Goal: Information Seeking & Learning: Learn about a topic

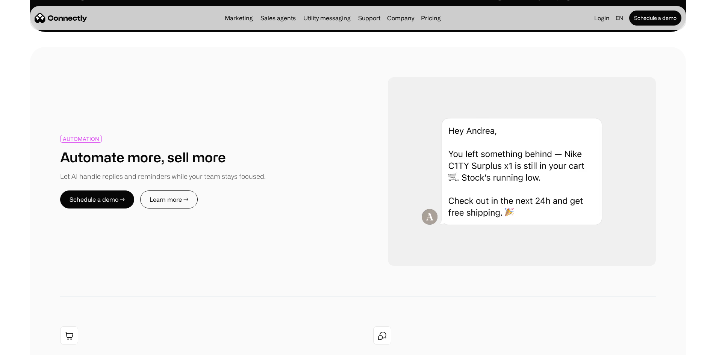
scroll to position [902, 0]
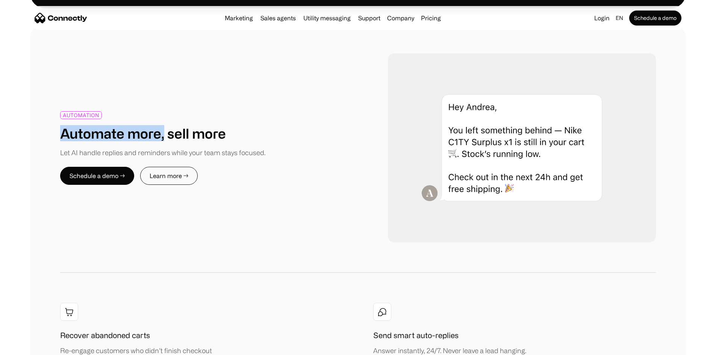
drag, startPoint x: 83, startPoint y: 91, endPoint x: 215, endPoint y: 94, distance: 131.5
click at [208, 125] on h1 "Automate more, sell more" at bounding box center [143, 133] width 166 height 16
click at [225, 125] on h1 "Automate more, sell more" at bounding box center [143, 133] width 166 height 16
drag, startPoint x: 264, startPoint y: 94, endPoint x: 92, endPoint y: 95, distance: 171.3
click at [103, 125] on h1 "Automate more, sell more" at bounding box center [143, 133] width 166 height 16
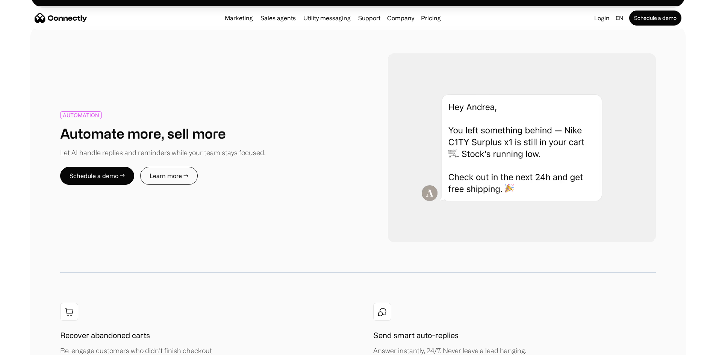
click at [92, 125] on h1 "Automate more, sell more" at bounding box center [143, 133] width 166 height 16
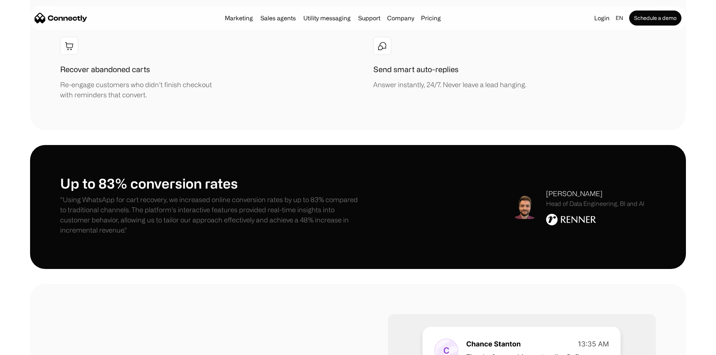
scroll to position [1202, 0]
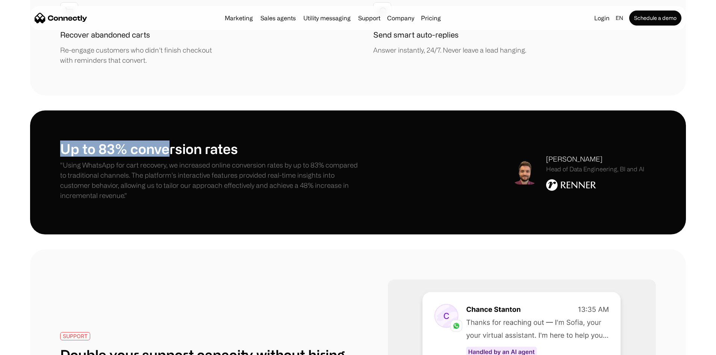
drag, startPoint x: 87, startPoint y: 101, endPoint x: 253, endPoint y: 109, distance: 166.2
click at [235, 141] on h1 "Up to 83% conversion rates" at bounding box center [209, 149] width 298 height 16
click at [216, 141] on h1 "Up to 83% conversion rates" at bounding box center [209, 149] width 298 height 16
click at [138, 141] on h1 "Up to 83% conversion rates" at bounding box center [209, 149] width 298 height 16
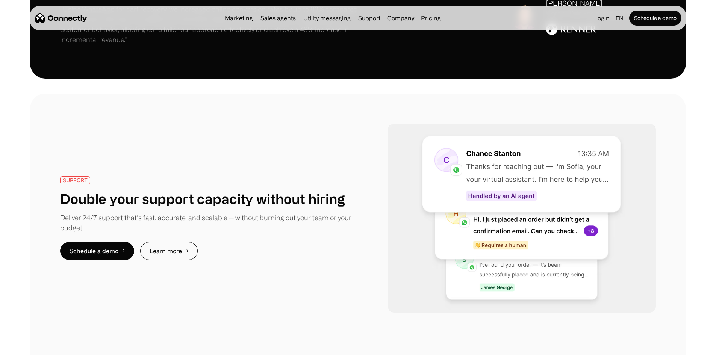
scroll to position [1503, 0]
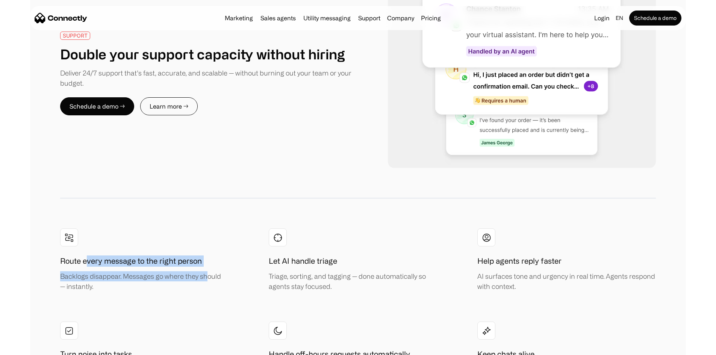
drag, startPoint x: 122, startPoint y: 144, endPoint x: 268, endPoint y: 156, distance: 146.3
click at [222, 255] on div "Route every message to the right person Backlogs disappear. Messages go where t…" at bounding box center [141, 273] width 162 height 36
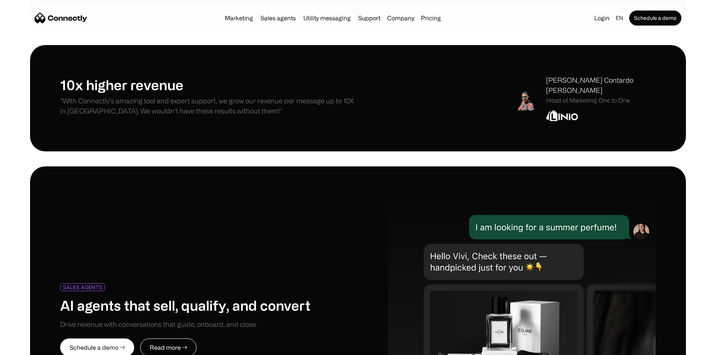
scroll to position [3231, 0]
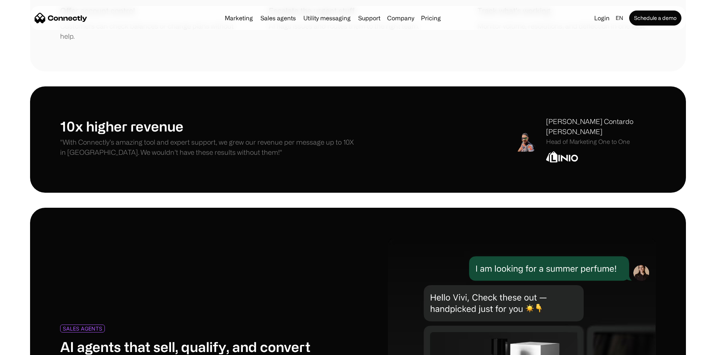
click at [434, 238] on img at bounding box center [522, 361] width 268 height 247
click at [603, 33] on link "中文" at bounding box center [613, 34] width 21 height 17
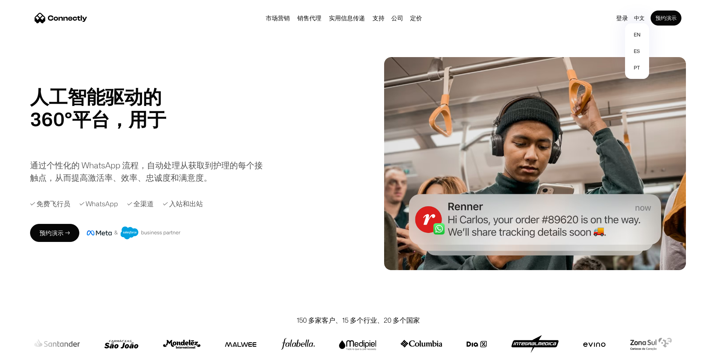
scroll to position [0, 0]
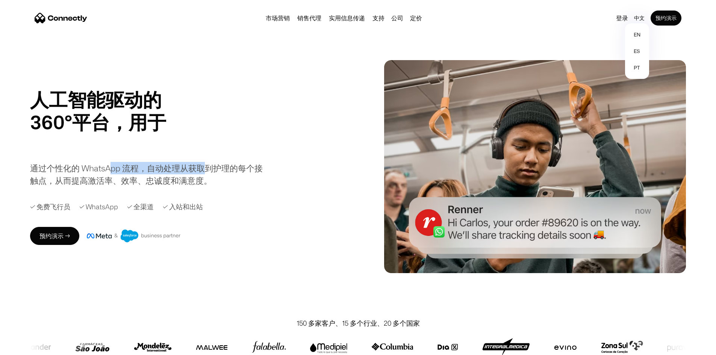
drag, startPoint x: 140, startPoint y: 171, endPoint x: 287, endPoint y: 178, distance: 147.5
click at [267, 177] on div "通过个性化的 WhatsApp 流程，自动处理从获取到护理的每个接触点，从而提高激活率、效率、忠诚度和满意度。" at bounding box center [148, 174] width 237 height 25
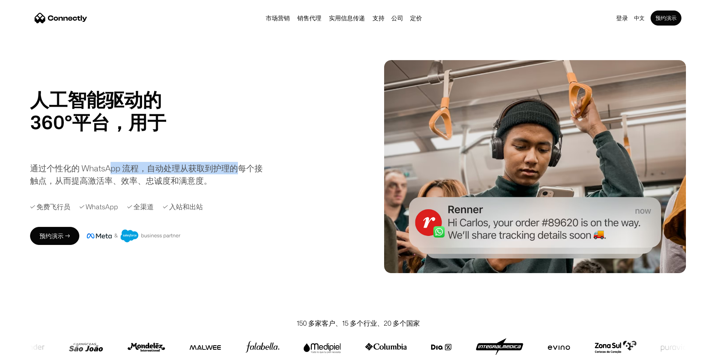
click at [236, 176] on div "通过个性化的 WhatsApp 流程，自动处理从获取到护理的每个接触点，从而提高激活率、效率、忠诚度和满意度。" at bounding box center [148, 174] width 237 height 25
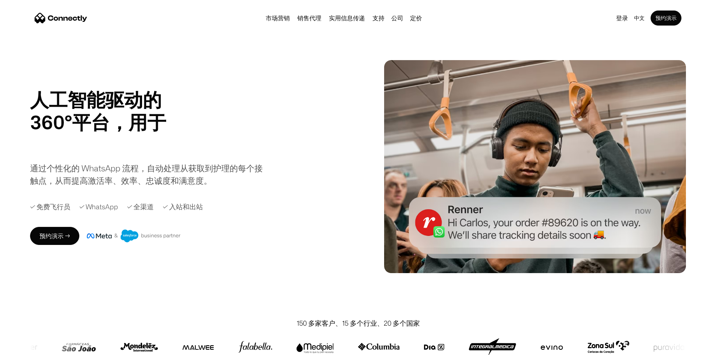
click at [216, 168] on div "通过个性化的 WhatsApp 流程，自动处理从获取到护理的每个接触点，从而提高激活率、效率、忠诚度和满意度。" at bounding box center [148, 174] width 237 height 25
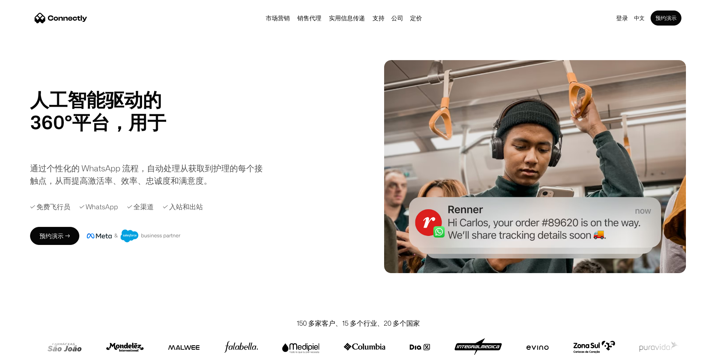
click at [202, 168] on div "通过个性化的 WhatsApp 流程，自动处理从获取到护理的每个接触点，从而提高激活率、效率、忠诚度和满意度。" at bounding box center [148, 174] width 237 height 25
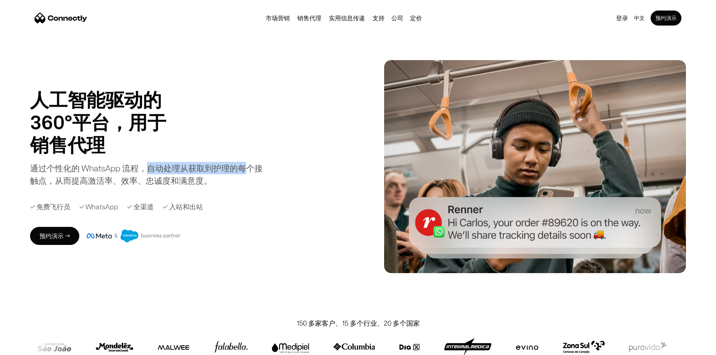
drag, startPoint x: 208, startPoint y: 172, endPoint x: 293, endPoint y: 172, distance: 85.3
click at [293, 172] on div "人工智能驱动的 360°平台，用于 销售代理 支持 实用 销售代理 Slide 1 of 4. 通过个性化的 WhatsApp 流程，自动处理从获取到护理的每…" at bounding box center [192, 137] width 324 height 98
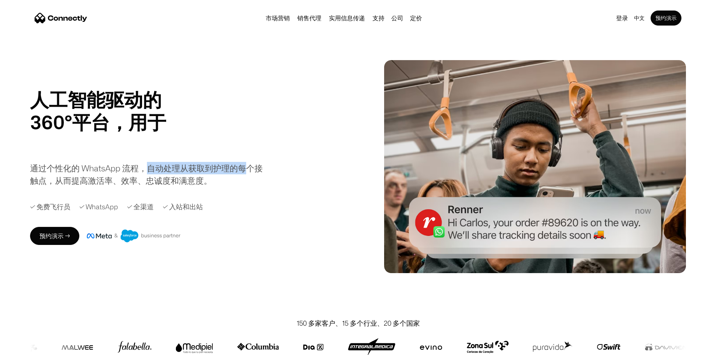
click at [248, 166] on div "通过个性化的 WhatsApp 流程，自动处理从获取到护理的每个接触点，从而提高激活率、效率、忠诚度和满意度。" at bounding box center [148, 174] width 237 height 25
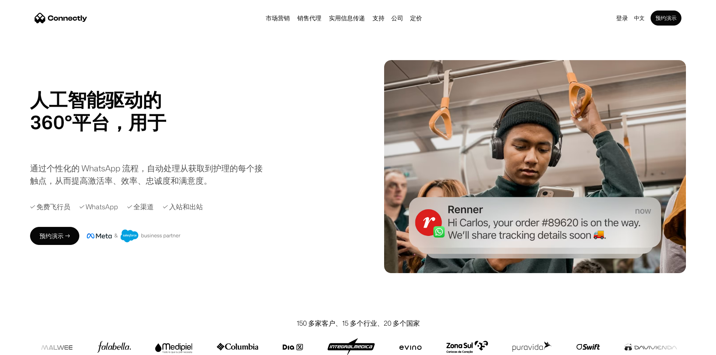
click at [138, 170] on div "通过个性化的 WhatsApp 流程，自动处理从获取到护理的每个接触点，从而提高激活率、效率、忠诚度和满意度。" at bounding box center [148, 174] width 237 height 25
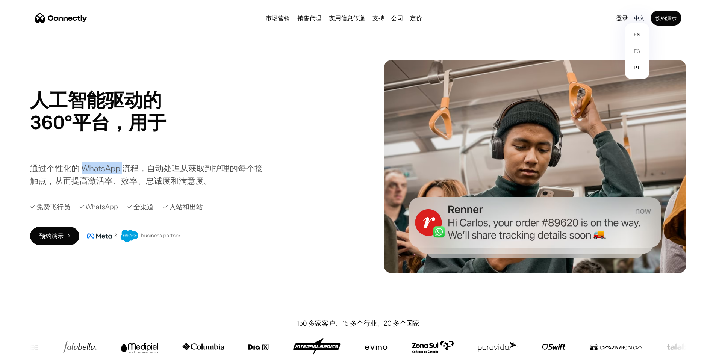
click at [634, 16] on div "中文" at bounding box center [639, 18] width 11 height 11
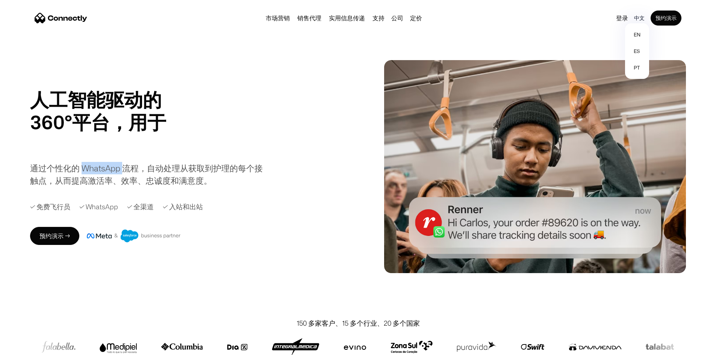
click at [634, 18] on div "中文" at bounding box center [639, 18] width 11 height 11
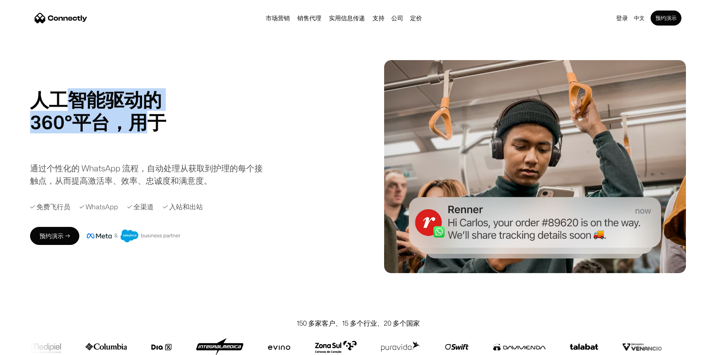
drag, startPoint x: 104, startPoint y: 85, endPoint x: 207, endPoint y: 124, distance: 109.8
click at [201, 116] on h1 "人工智能驱动的 360°平台，用于" at bounding box center [116, 110] width 173 height 45
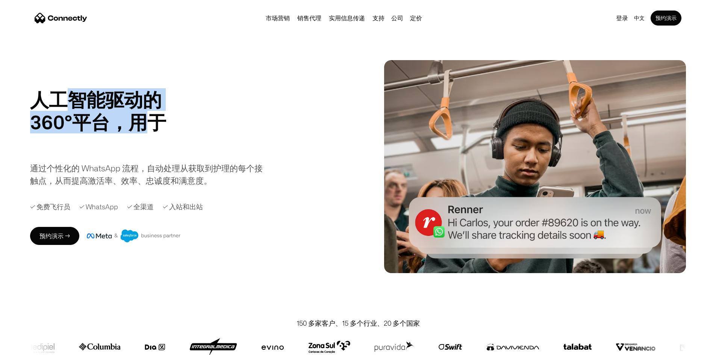
click at [192, 115] on h1 "人工智能驱动的 360°平台，用于" at bounding box center [116, 110] width 173 height 45
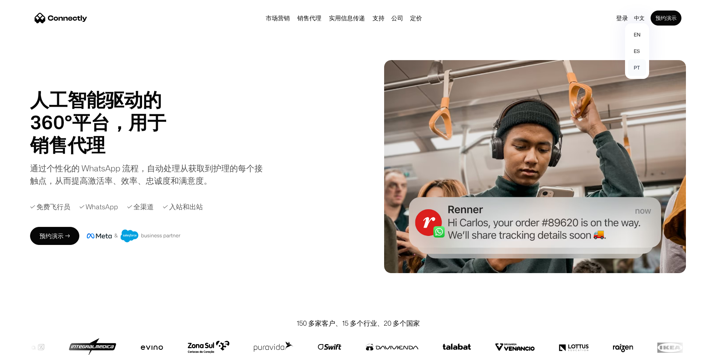
click at [628, 69] on link "pt" at bounding box center [637, 67] width 18 height 17
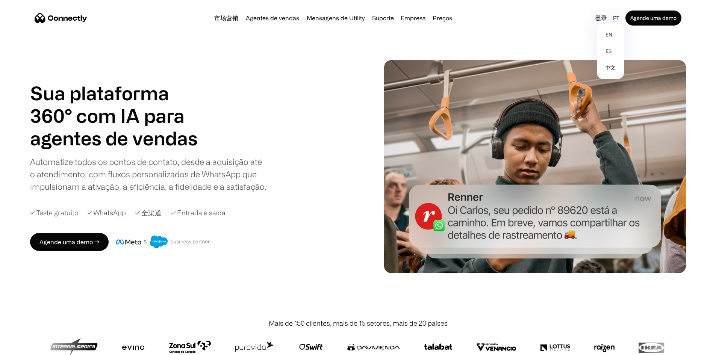
click at [357, 83] on div "Sua plataforma 360° com IA para agentes de vendas suporte 实用 agentes de vendas …" at bounding box center [200, 166] width 341 height 169
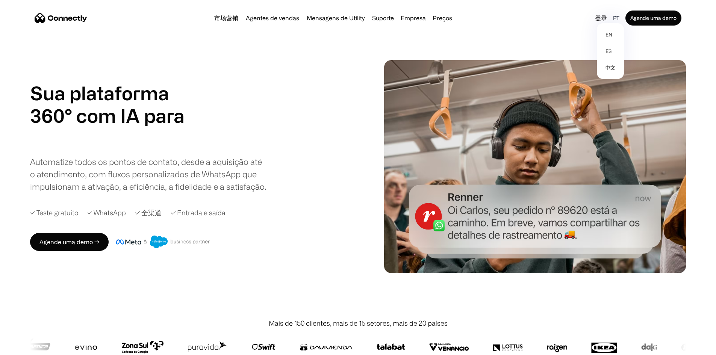
click at [613, 20] on div "pt" at bounding box center [616, 18] width 6 height 11
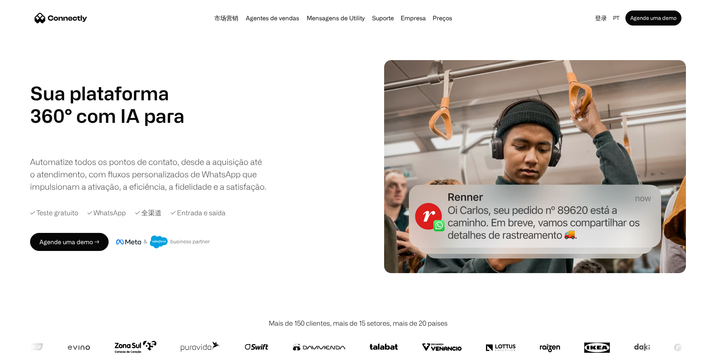
click at [583, 60] on div "Sua plataforma 360° com IA para agentes de vendas suporte 实用 agentes de vendas …" at bounding box center [358, 166] width 656 height 213
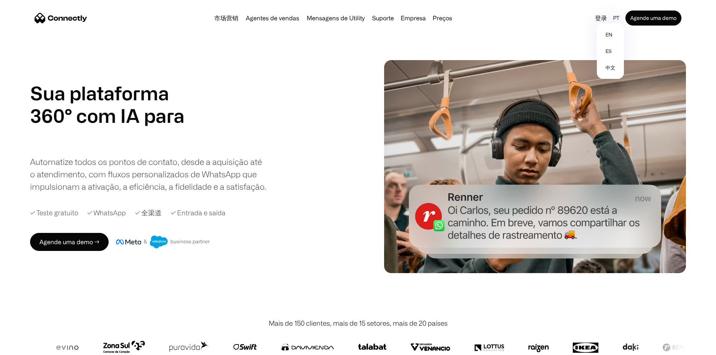
click at [613, 19] on div "pt" at bounding box center [616, 18] width 6 height 11
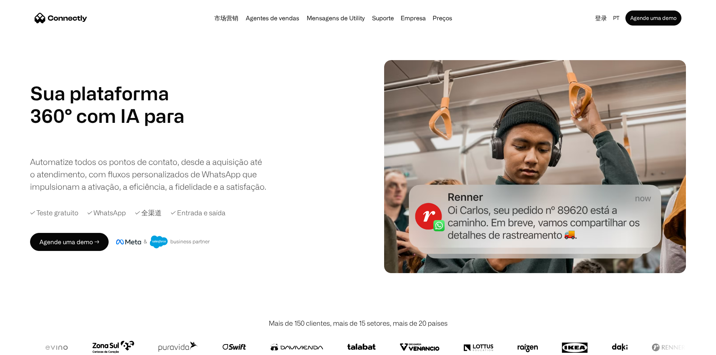
click at [585, 60] on div "Sua plataforma 360° com IA para agentes de vendas suporte 实用 agentes de vendas …" at bounding box center [358, 166] width 656 height 213
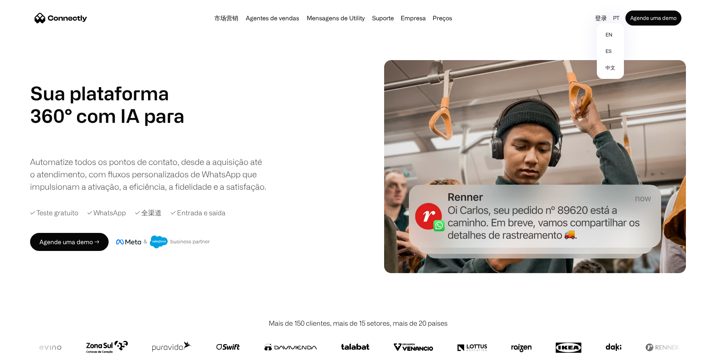
click at [613, 23] on div "pt" at bounding box center [616, 18] width 6 height 11
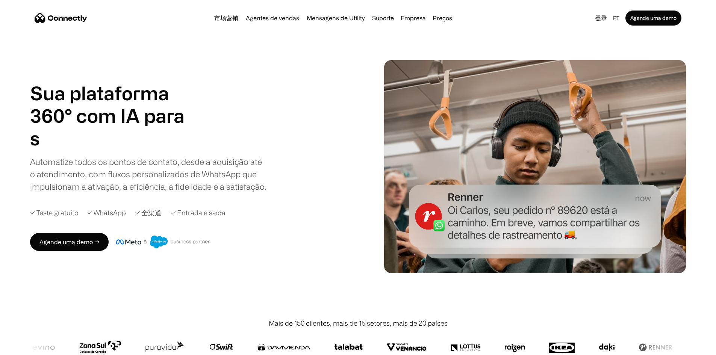
click at [587, 60] on div "Sua plataforma 360° com IA para agentes de vendas suporte 实用 agentes de vendas …" at bounding box center [358, 166] width 656 height 213
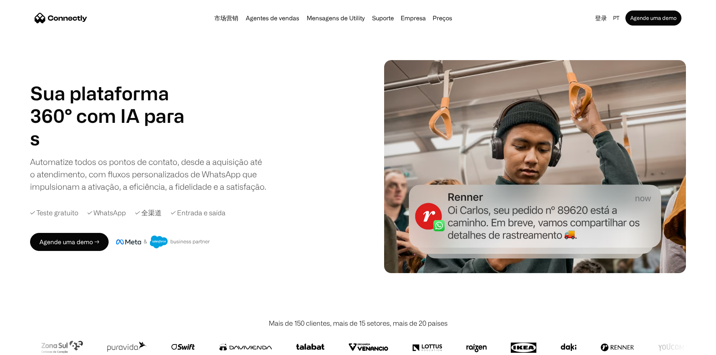
click at [82, 18] on img "home" at bounding box center [61, 18] width 53 height 11
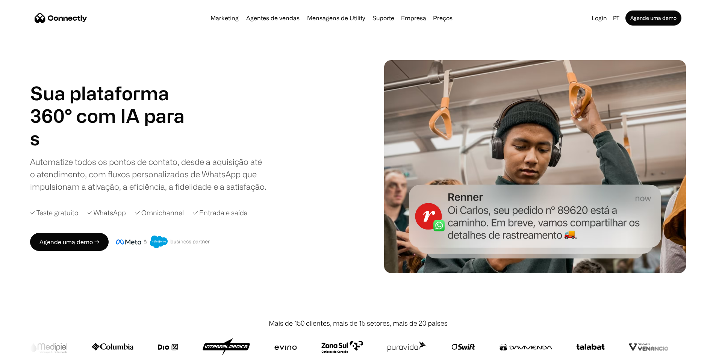
click at [288, 218] on div "✓ Teste gratuito ✓ WhatsApp ✓ Omnichannel ✓ Entrada e saída" at bounding box center [200, 213] width 341 height 10
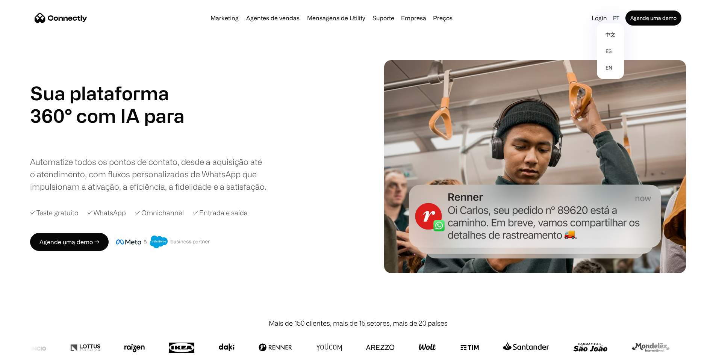
click at [613, 21] on div "pt" at bounding box center [616, 18] width 6 height 11
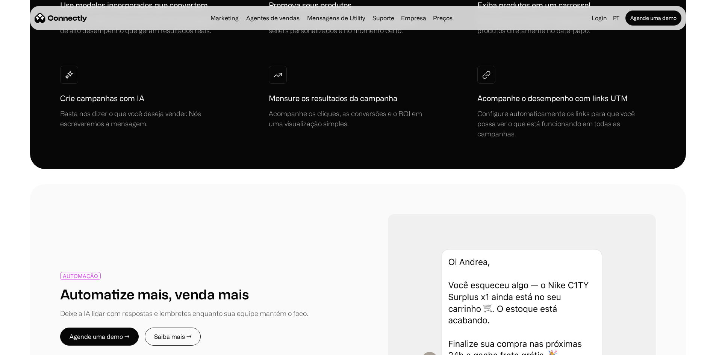
scroll to position [751, 0]
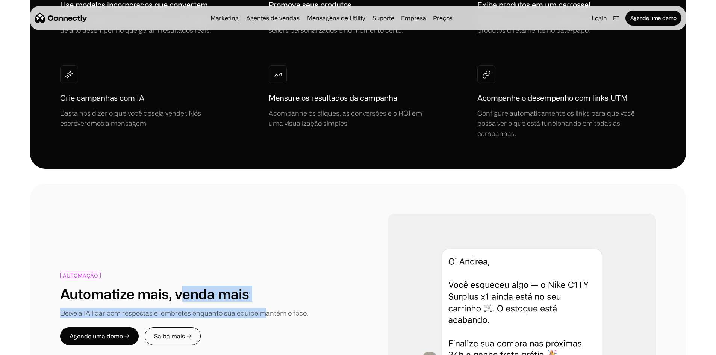
drag, startPoint x: 222, startPoint y: 258, endPoint x: 317, endPoint y: 268, distance: 95.3
click at [312, 272] on div "AUTOMAÇÃO Automatize mais, venda mais Deixe a IA lidar com respostas e lembrete…" at bounding box center [209, 295] width 298 height 47
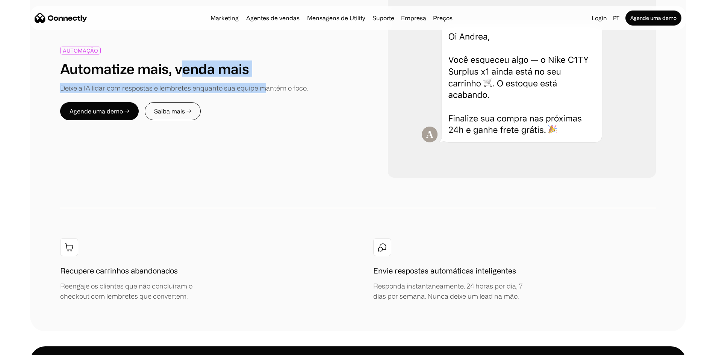
scroll to position [977, 0]
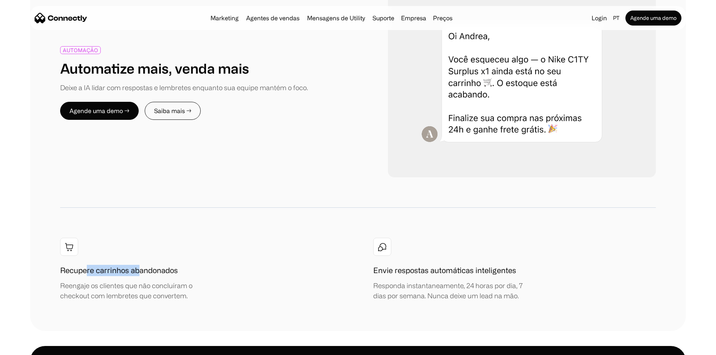
drag, startPoint x: 116, startPoint y: 231, endPoint x: 172, endPoint y: 232, distance: 56.0
click at [168, 265] on h1 "Recupere carrinhos abandonados" at bounding box center [119, 270] width 118 height 11
drag, startPoint x: 195, startPoint y: 232, endPoint x: 238, endPoint y: 233, distance: 42.8
click at [220, 265] on div "Recupere carrinhos abandonados Reengaje os clientes que não concluíram o checko…" at bounding box center [141, 283] width 162 height 36
drag, startPoint x: 395, startPoint y: 236, endPoint x: 487, endPoint y: 234, distance: 92.1
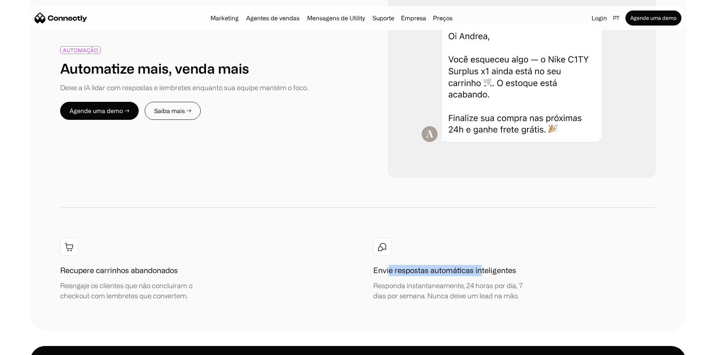
click at [483, 265] on h1 "Envie respostas automáticas inteligentes" at bounding box center [444, 270] width 143 height 11
drag, startPoint x: 464, startPoint y: 244, endPoint x: 554, endPoint y: 244, distance: 89.4
click at [553, 243] on div "Recupere carrinhos abandonados Reengaje os clientes que não concluíram o checko…" at bounding box center [357, 269] width 595 height 63
click at [406, 281] on div "Responda instantaneamente, 24 horas por dia, 7 dias por semana. Nunca deixe um …" at bounding box center [454, 291] width 162 height 20
drag, startPoint x: 474, startPoint y: 262, endPoint x: 517, endPoint y: 264, distance: 43.3
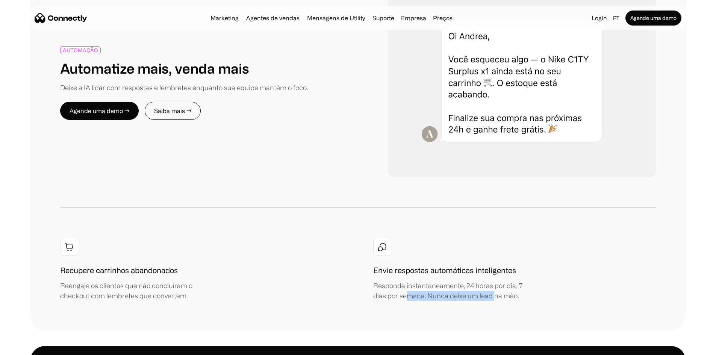
click at [514, 264] on div "AUTOMAÇÃO Automatize mais, venda mais Deixe a IA lidar com respostas e lembrete…" at bounding box center [358, 144] width 656 height 373
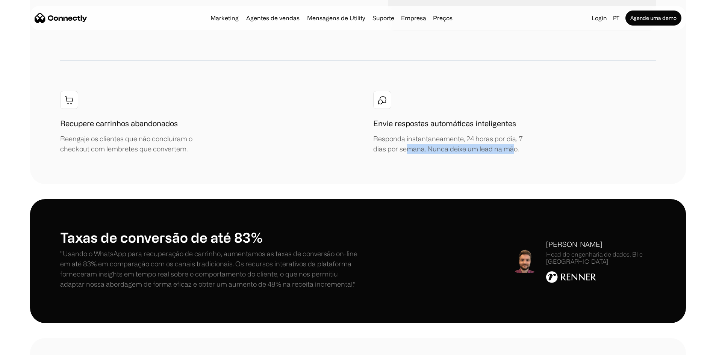
scroll to position [1127, 0]
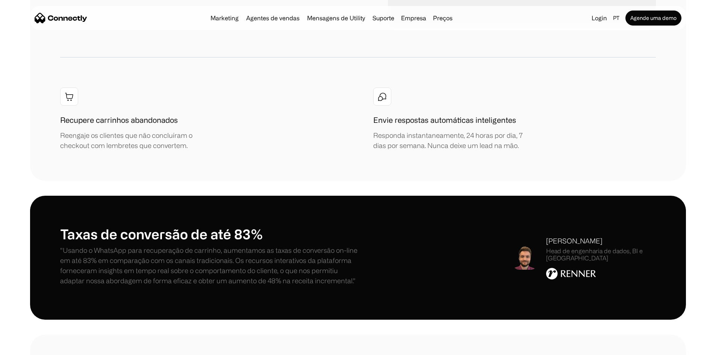
click at [246, 226] on h1 "Taxas de conversão de até 83%" at bounding box center [209, 234] width 298 height 16
drag, startPoint x: 308, startPoint y: 205, endPoint x: 355, endPoint y: 206, distance: 46.6
click at [351, 226] on h1 "Taxas de conversão de até 83%" at bounding box center [209, 234] width 298 height 16
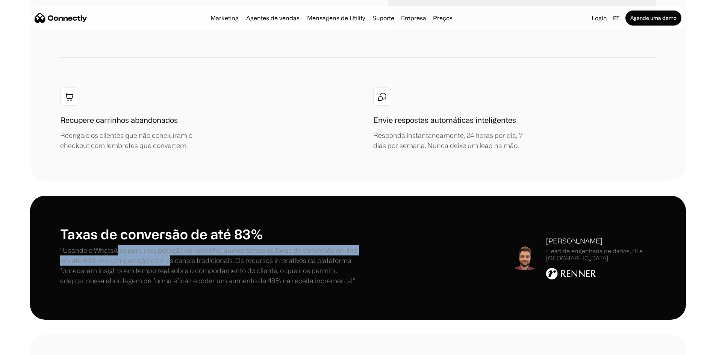
drag, startPoint x: 149, startPoint y: 220, endPoint x: 268, endPoint y: 234, distance: 119.9
click at [268, 245] on p ""Usando o WhatsApp para recuperação de carrinho, aumentamos as taxas de convers…" at bounding box center [209, 265] width 298 height 41
click at [232, 245] on p ""Usando o WhatsApp para recuperação de carrinho, aumentamos as taxas de convers…" at bounding box center [209, 265] width 298 height 41
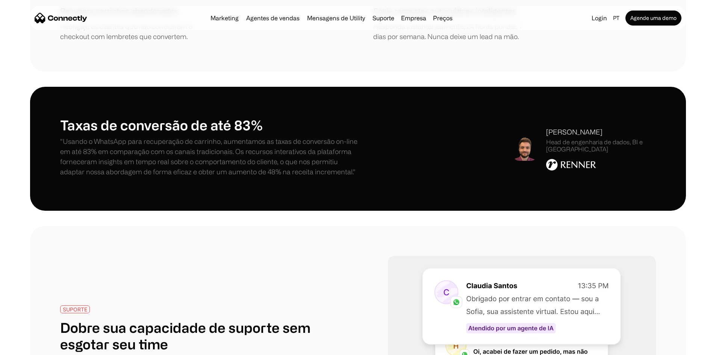
scroll to position [1277, 0]
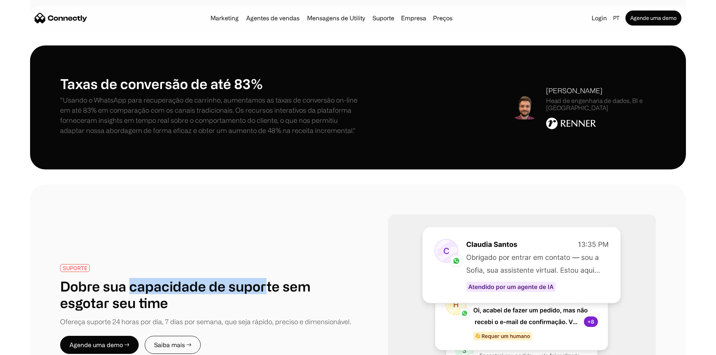
drag, startPoint x: 160, startPoint y: 224, endPoint x: 311, endPoint y: 228, distance: 151.1
click at [311, 278] on h1 "Dobre sua capacidade de suporte sem esgotar seu time" at bounding box center [209, 294] width 298 height 32
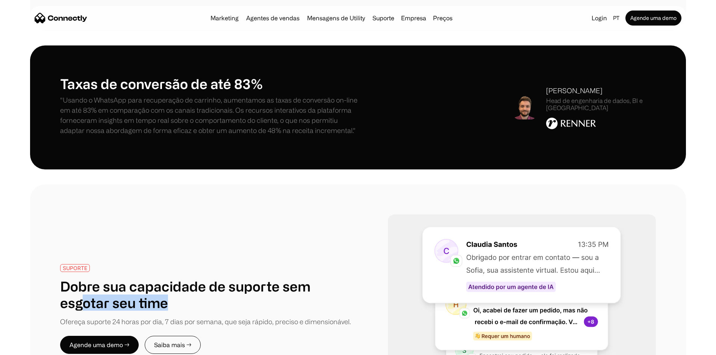
drag, startPoint x: 149, startPoint y: 246, endPoint x: 258, endPoint y: 248, distance: 109.7
click at [242, 278] on h1 "Dobre sua capacidade de suporte sem esgotar seu time" at bounding box center [209, 294] width 298 height 32
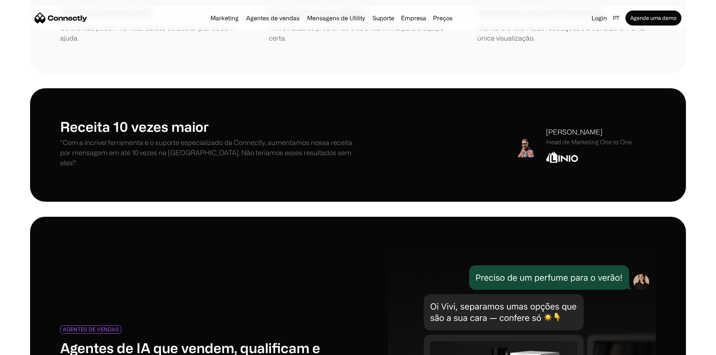
scroll to position [3306, 0]
